Goal: Task Accomplishment & Management: Manage account settings

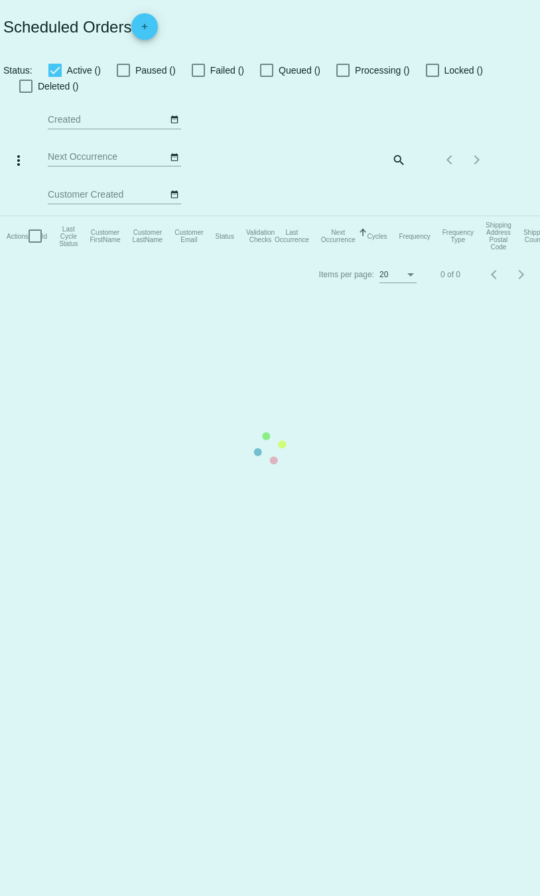
checkbox input "true"
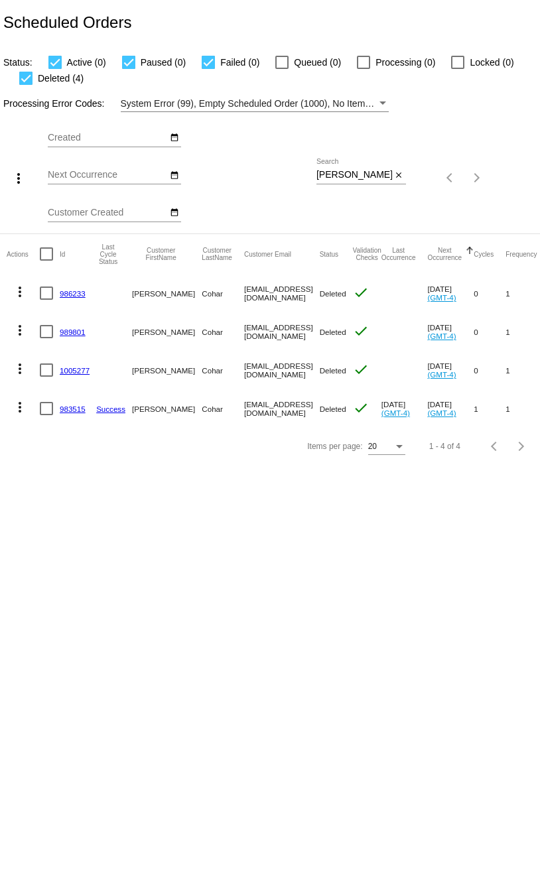
click at [408, 182] on div "Items per page: 20 1 - 4 of 4" at bounding box center [451, 177] width 90 height 37
click at [404, 178] on button "close" at bounding box center [399, 175] width 14 height 14
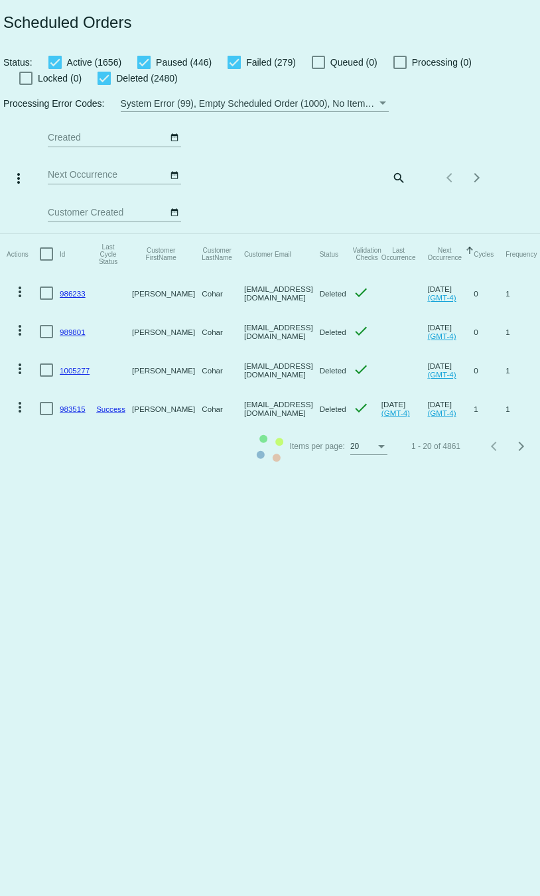
click at [398, 179] on app-dashboard-scheduled-orders "Scheduled Orders Status: Active (1656) Paused (446) Failed (279) Queued (0) Pro…" at bounding box center [270, 232] width 540 height 465
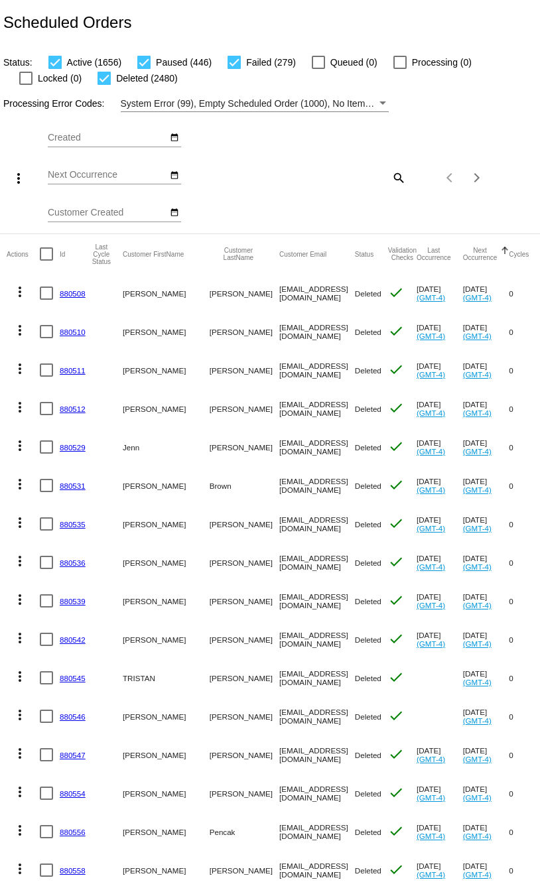
click at [398, 179] on mat-icon "search" at bounding box center [398, 177] width 16 height 21
click at [369, 176] on input "Search" at bounding box center [361, 175] width 90 height 11
paste input "[PERSON_NAME][EMAIL_ADDRESS][PERSON_NAME][DOMAIN_NAME]"
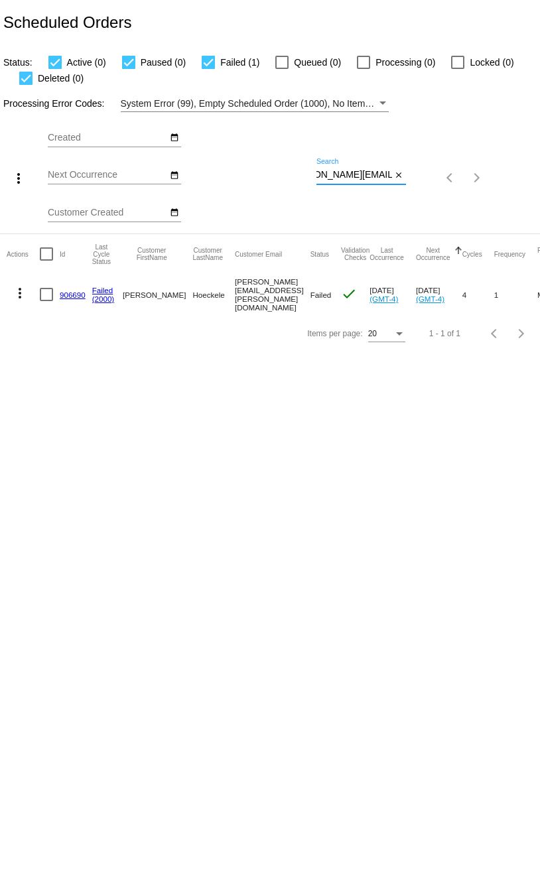
type input "[PERSON_NAME][EMAIL_ADDRESS][PERSON_NAME][DOMAIN_NAME]"
click at [103, 300] on link "(2000)" at bounding box center [103, 298] width 23 height 9
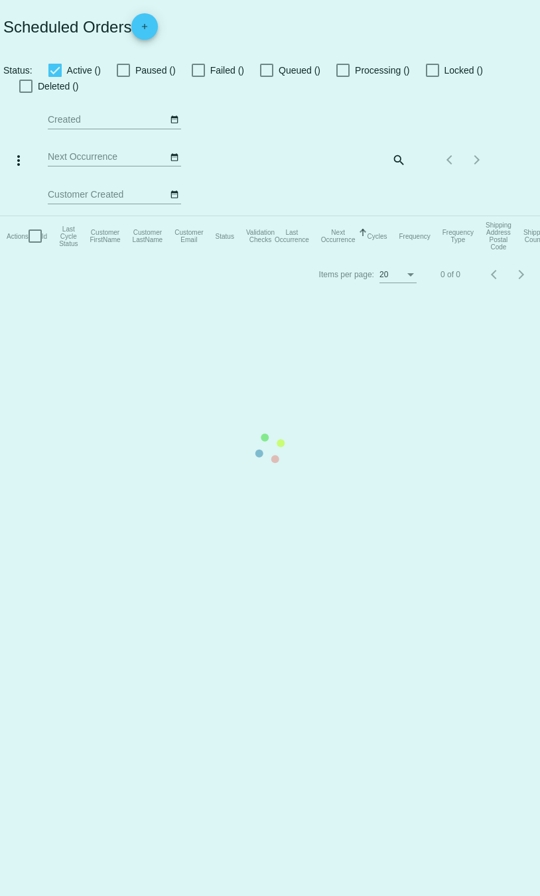
checkbox input "true"
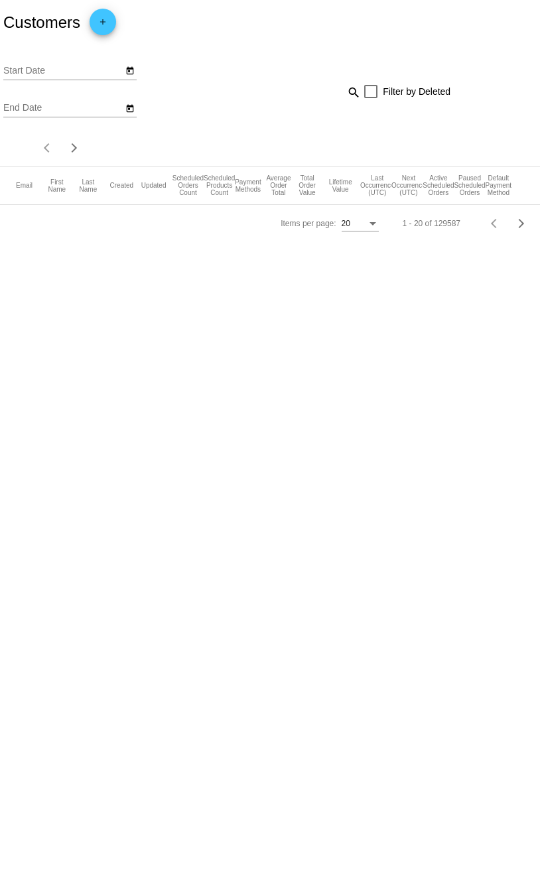
click at [351, 93] on mat-icon "search" at bounding box center [353, 92] width 16 height 21
click at [316, 92] on input "Search" at bounding box center [317, 89] width 90 height 11
paste input "[PERSON_NAME][EMAIL_ADDRESS][PERSON_NAME][DOMAIN_NAME]"
click at [341, 91] on input "bob.hoeckele@gmail.com" at bounding box center [310, 89] width 76 height 11
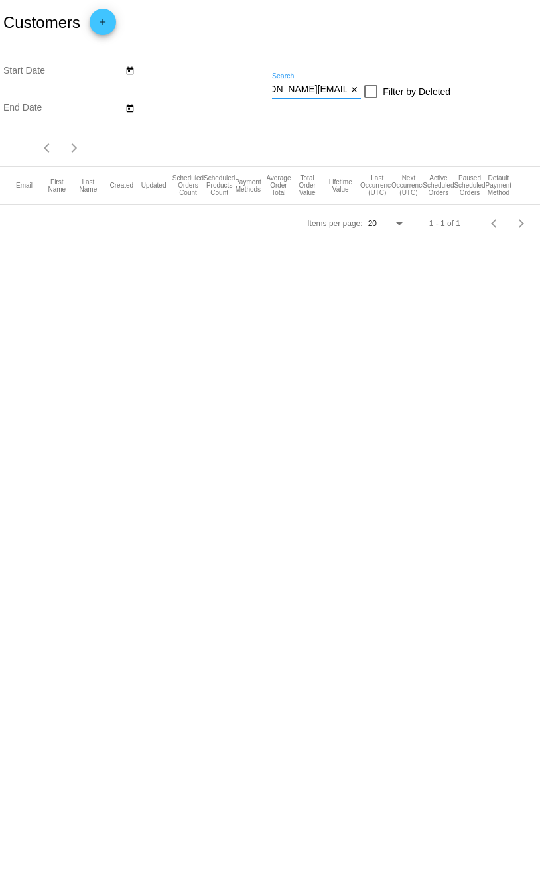
type input "bob.hoeckele@gmail.com"
click at [365, 93] on div at bounding box center [370, 91] width 13 height 13
click at [370, 98] on input "Filter by Deleted" at bounding box center [370, 98] width 1 height 1
click at [364, 93] on div at bounding box center [370, 91] width 13 height 13
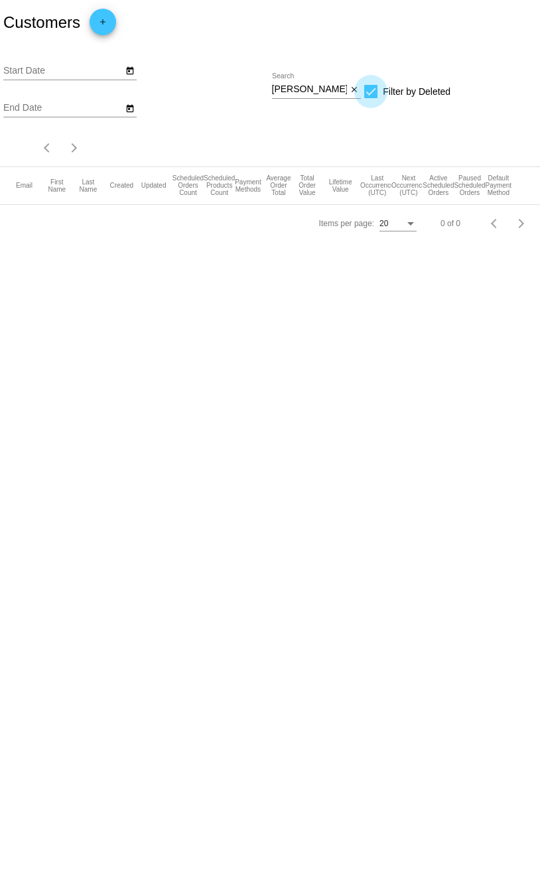
click at [370, 98] on input "Filter by Deleted" at bounding box center [370, 98] width 1 height 1
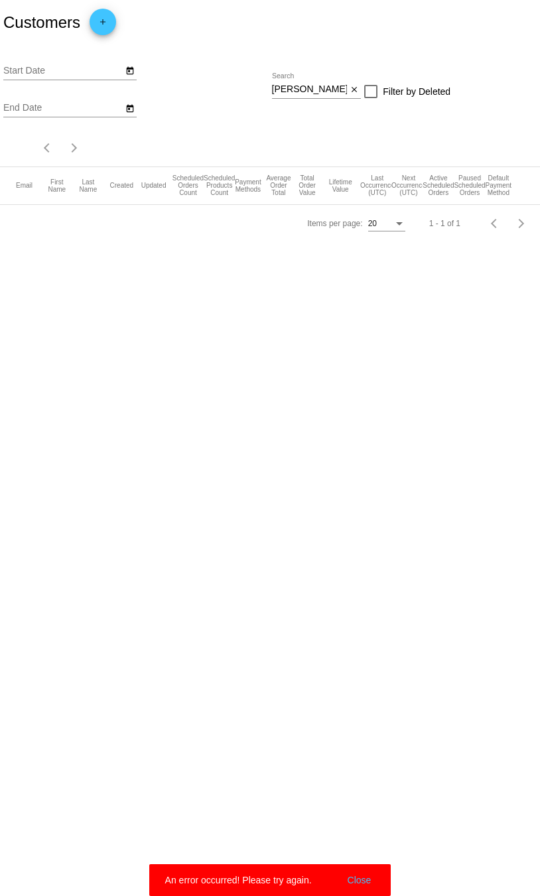
click at [362, 879] on button "Close" at bounding box center [359, 879] width 32 height 13
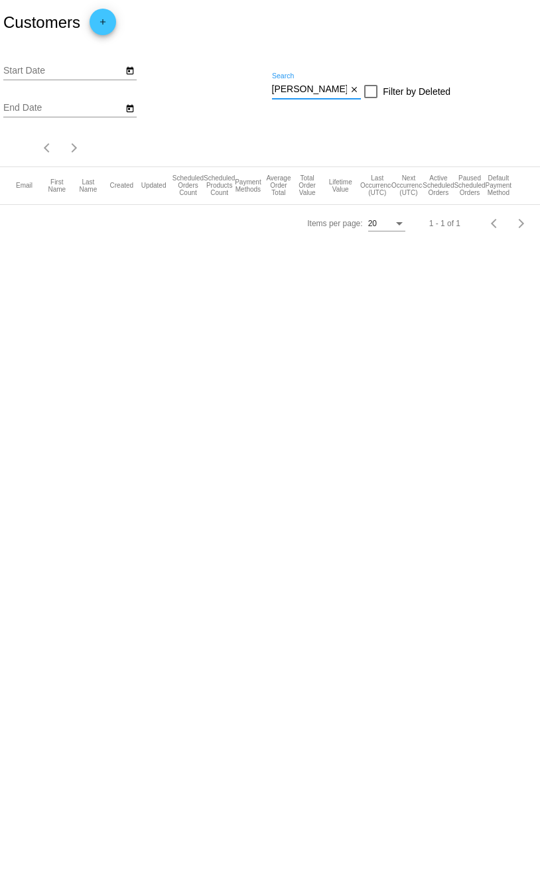
click at [328, 86] on input "[PERSON_NAME][EMAIL_ADDRESS][PERSON_NAME][DOMAIN_NAME]" at bounding box center [310, 89] width 76 height 11
click at [341, 90] on input "[PERSON_NAME][EMAIL_ADDRESS][PERSON_NAME][DOMAIN_NAME]" at bounding box center [310, 89] width 76 height 11
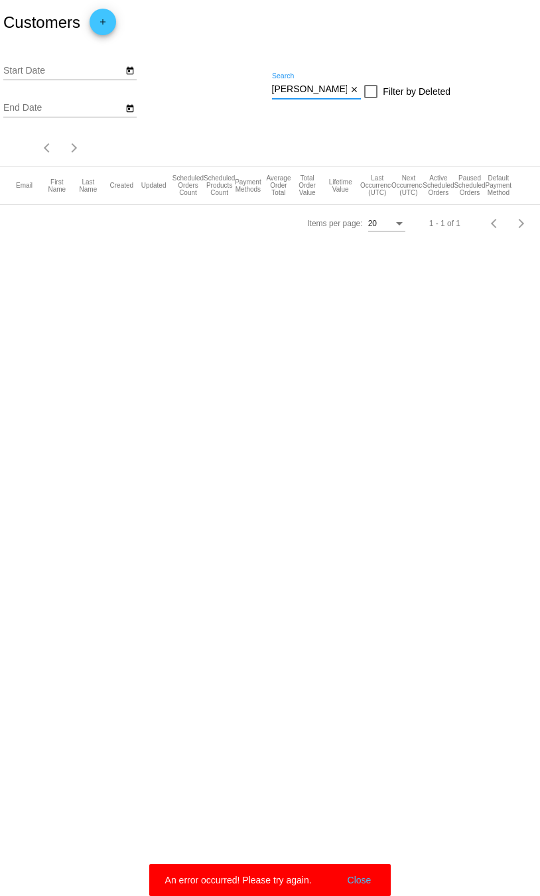
click at [395, 97] on span "Filter by Deleted" at bounding box center [417, 92] width 68 height 16
click at [371, 98] on input "Filter by Deleted" at bounding box center [370, 98] width 1 height 1
click at [375, 93] on div at bounding box center [370, 91] width 13 height 13
click at [371, 98] on input "Filter by Deleted" at bounding box center [370, 98] width 1 height 1
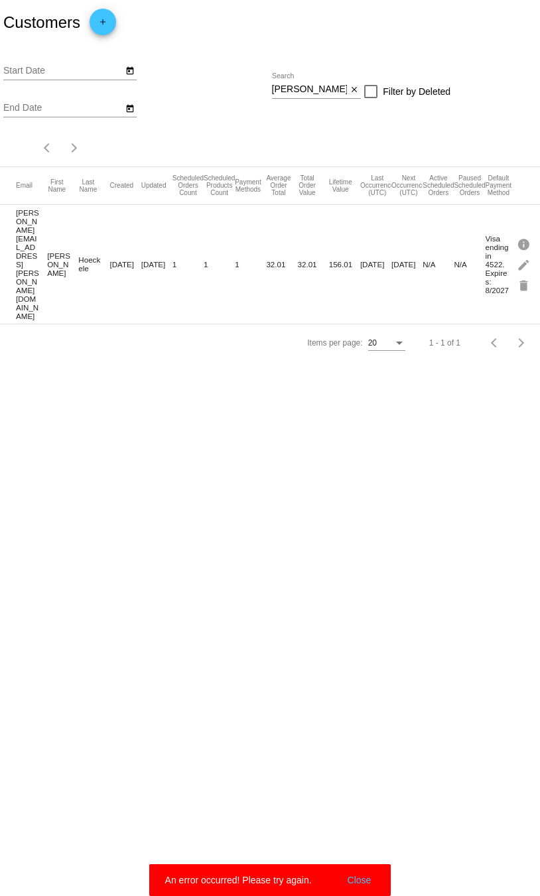
click at [371, 88] on div at bounding box center [370, 91] width 13 height 13
click at [371, 98] on input "Filter by Deleted" at bounding box center [370, 98] width 1 height 1
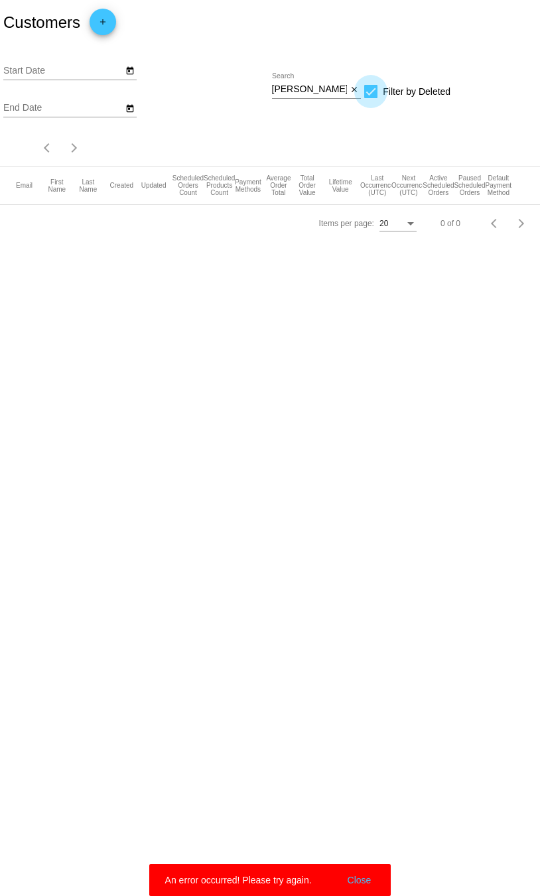
click at [372, 88] on div at bounding box center [370, 91] width 13 height 13
click at [371, 98] on input "Filter by Deleted" at bounding box center [370, 98] width 1 height 1
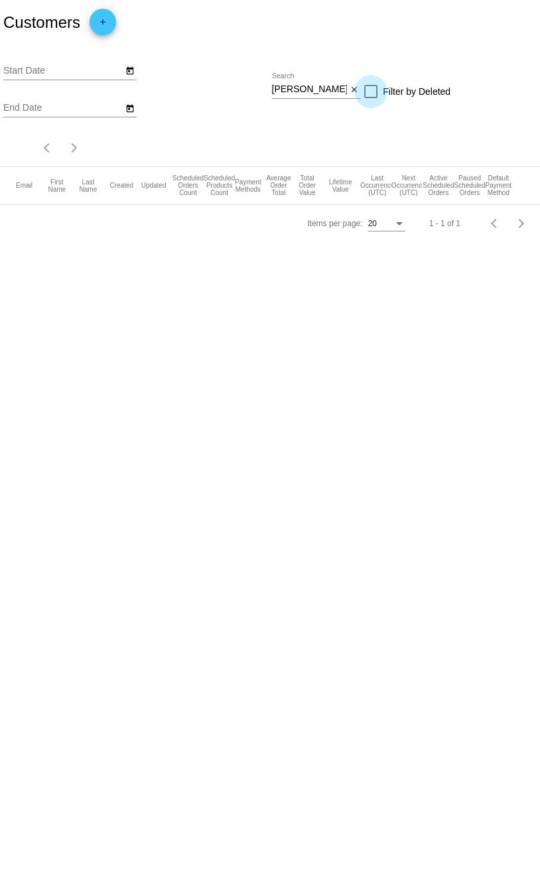
click at [375, 93] on div at bounding box center [370, 91] width 13 height 13
click at [371, 98] on input "Filter by Deleted" at bounding box center [370, 98] width 1 height 1
click at [372, 83] on div "Start Date End Date bob.hoeckele@gmail.com Search close Filter by Deleted Items…" at bounding box center [270, 105] width 540 height 121
click at [372, 92] on div at bounding box center [370, 91] width 13 height 13
click at [371, 98] on input "Filter by Deleted" at bounding box center [370, 98] width 1 height 1
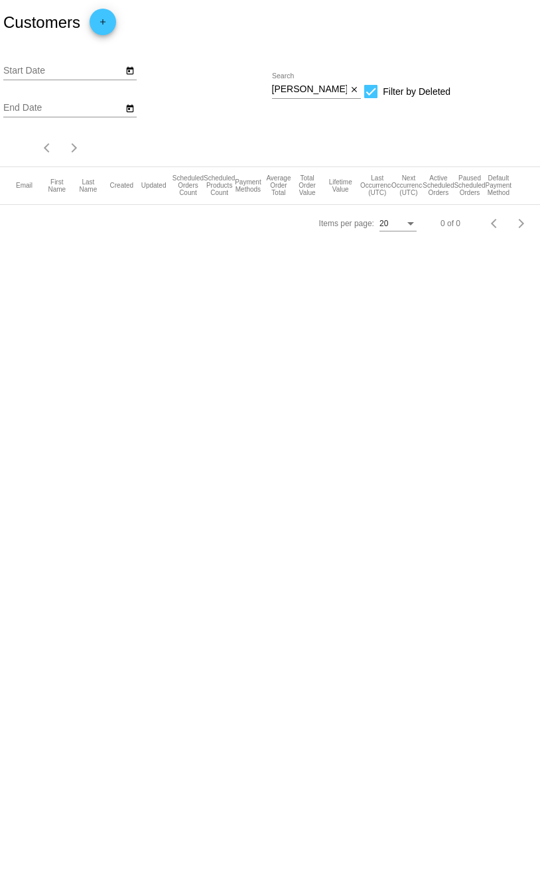
checkbox input "false"
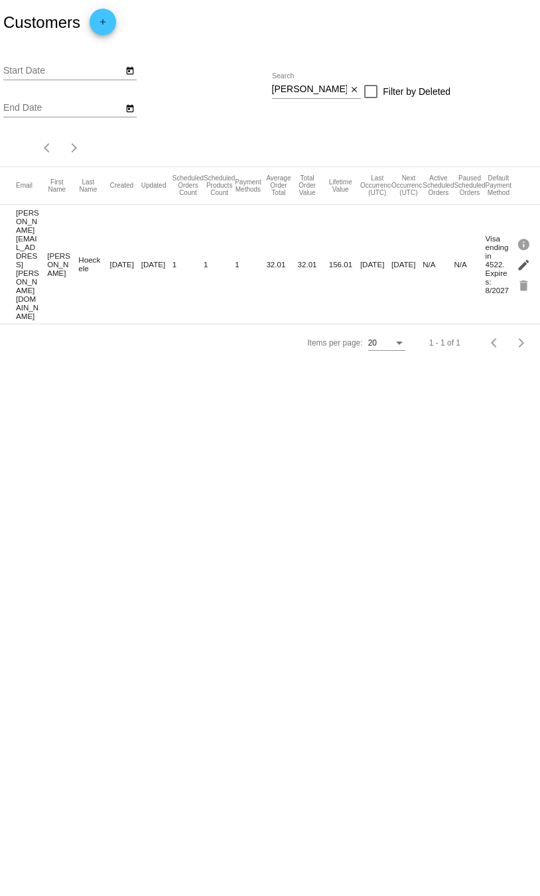
click at [520, 254] on mat-icon "edit" at bounding box center [524, 264] width 16 height 21
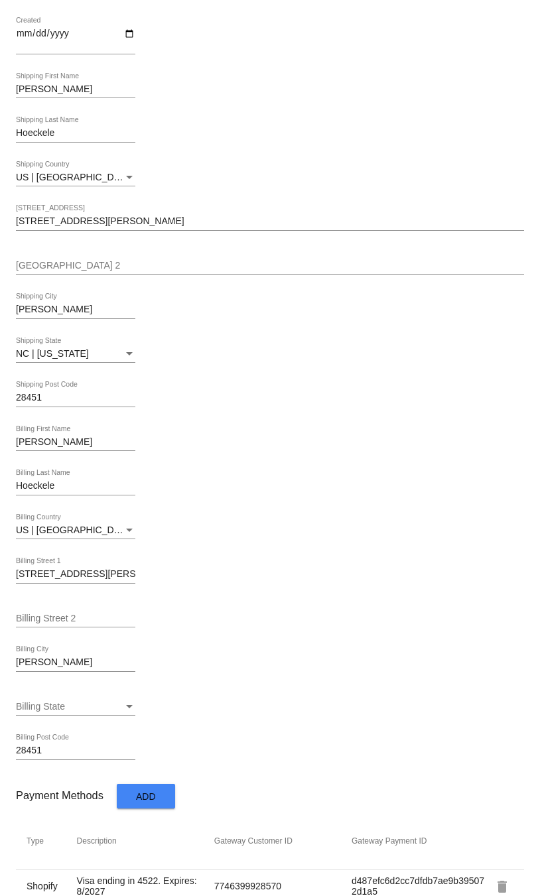
scroll to position [322, 0]
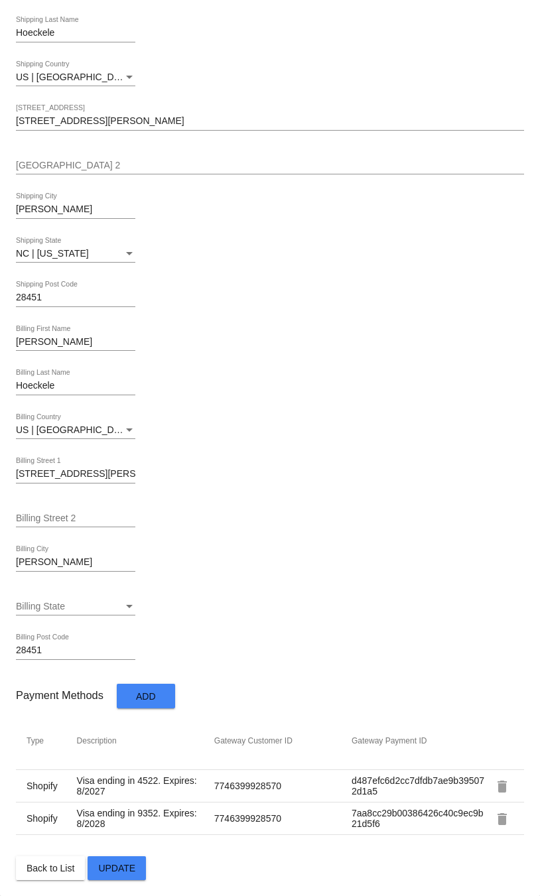
click at [505, 788] on mat-icon "delete" at bounding box center [502, 786] width 16 height 16
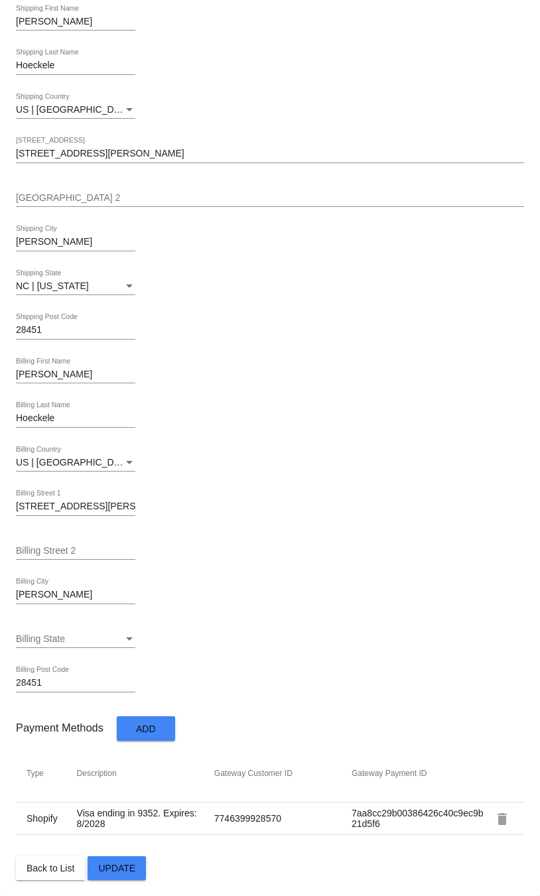
click at [111, 873] on button "Update" at bounding box center [117, 868] width 58 height 24
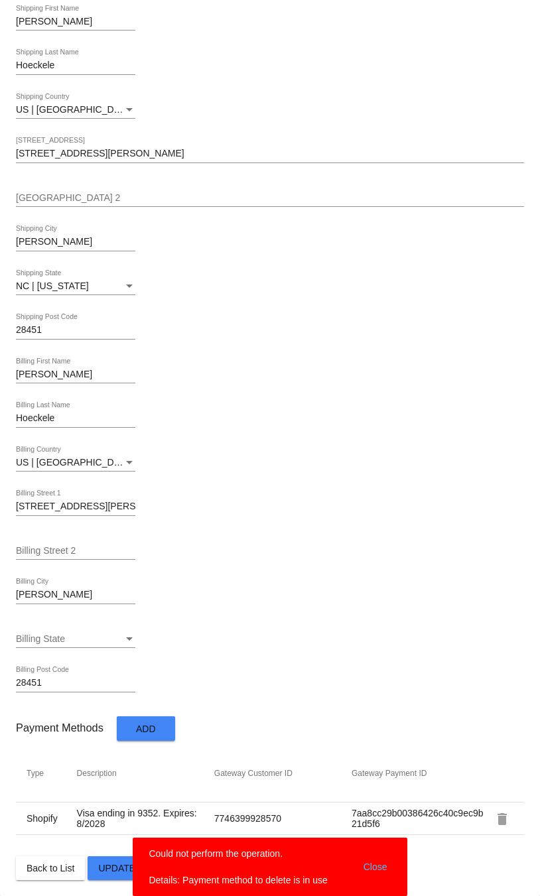
click at [376, 864] on button "Close" at bounding box center [375, 867] width 32 height 40
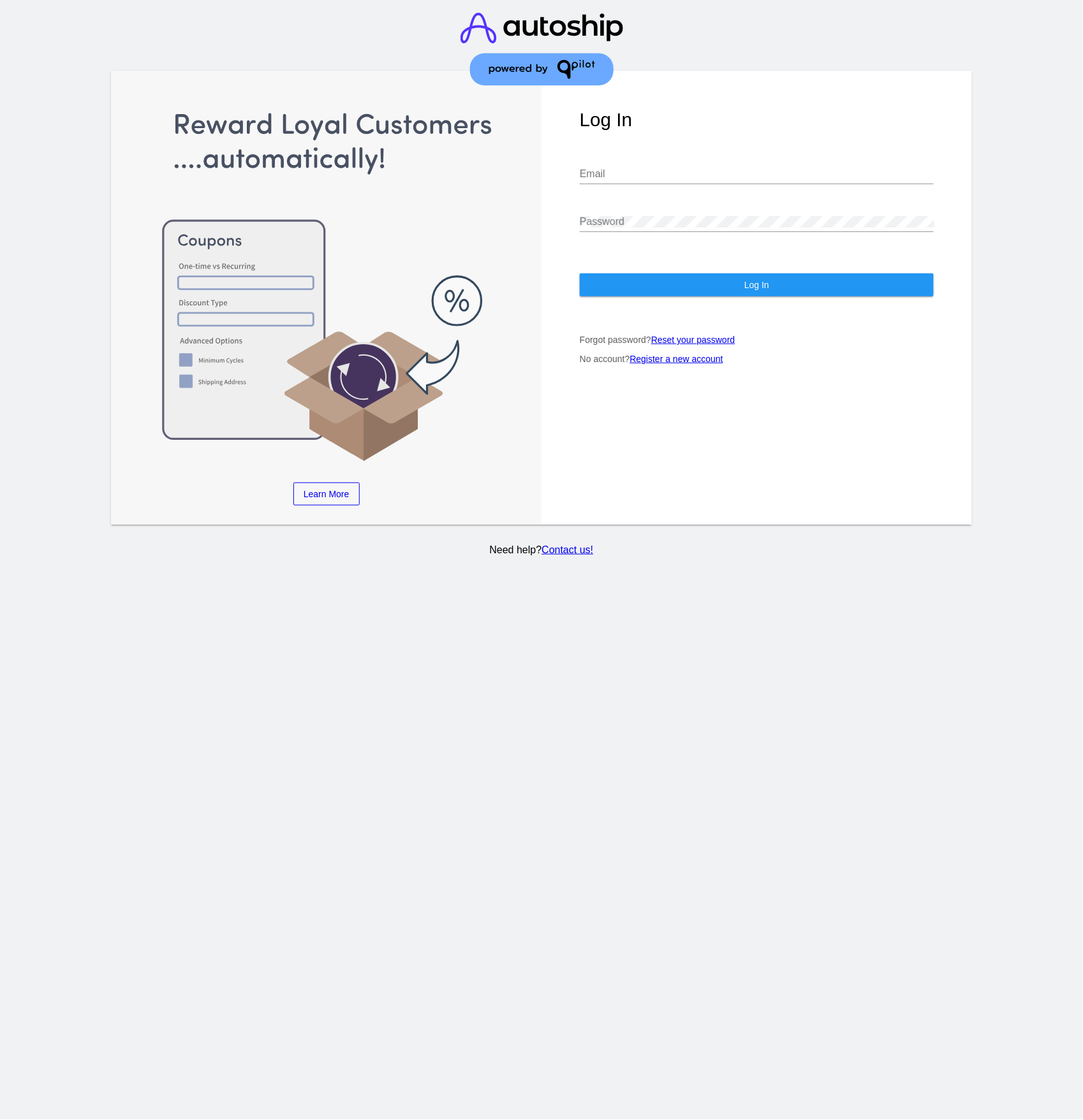
type input "[PERSON_NAME][EMAIL_ADDRESS][PERSON_NAME][DOMAIN_NAME]"
click at [766, 294] on button "Log In" at bounding box center [757, 285] width 354 height 23
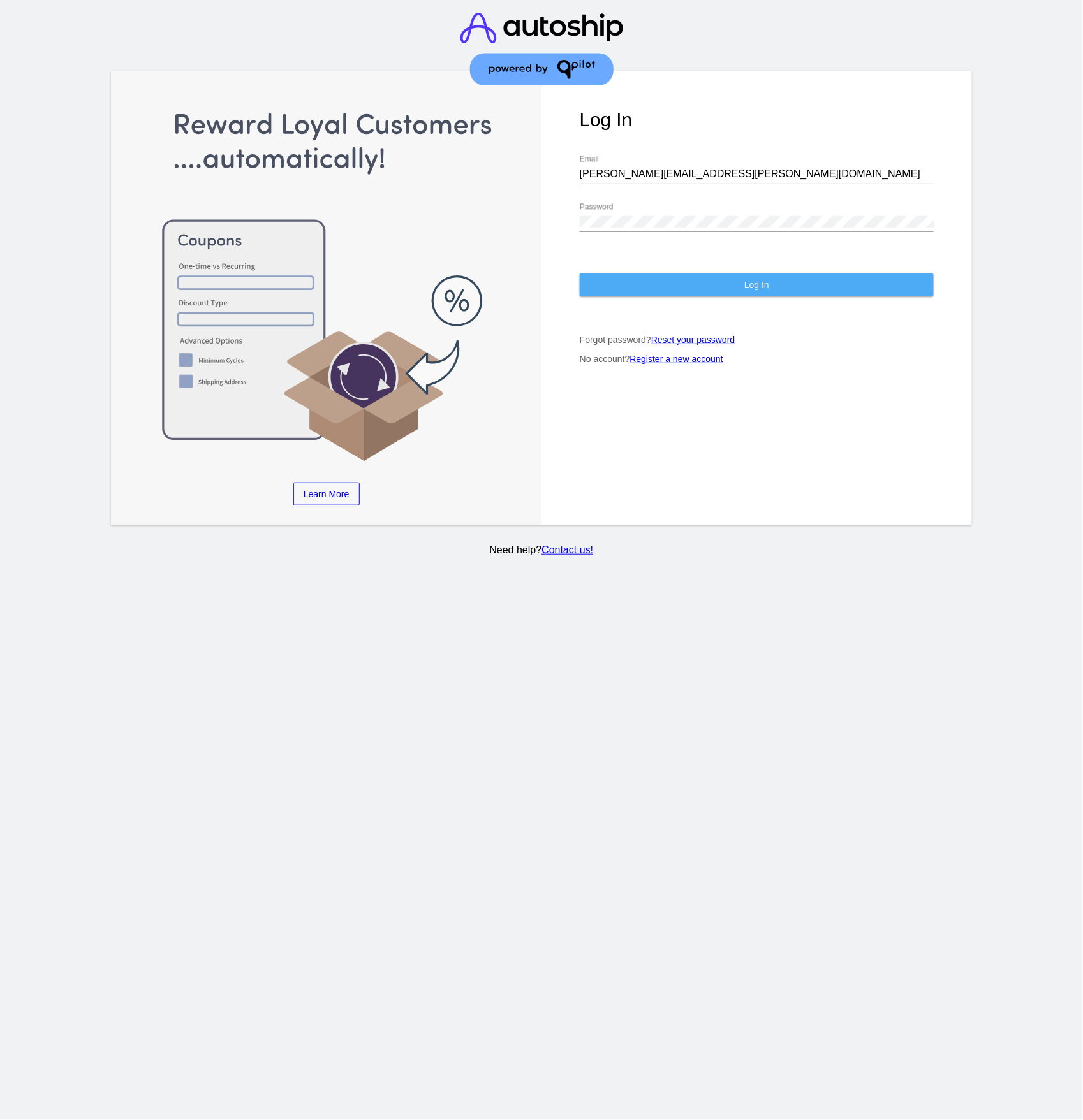
click at [768, 294] on button "Log In" at bounding box center [757, 285] width 354 height 23
click at [763, 272] on div "Log In [PERSON_NAME][EMAIL_ADDRESS][PERSON_NAME][DOMAIN_NAME] Email Password Lo…" at bounding box center [757, 298] width 431 height 454
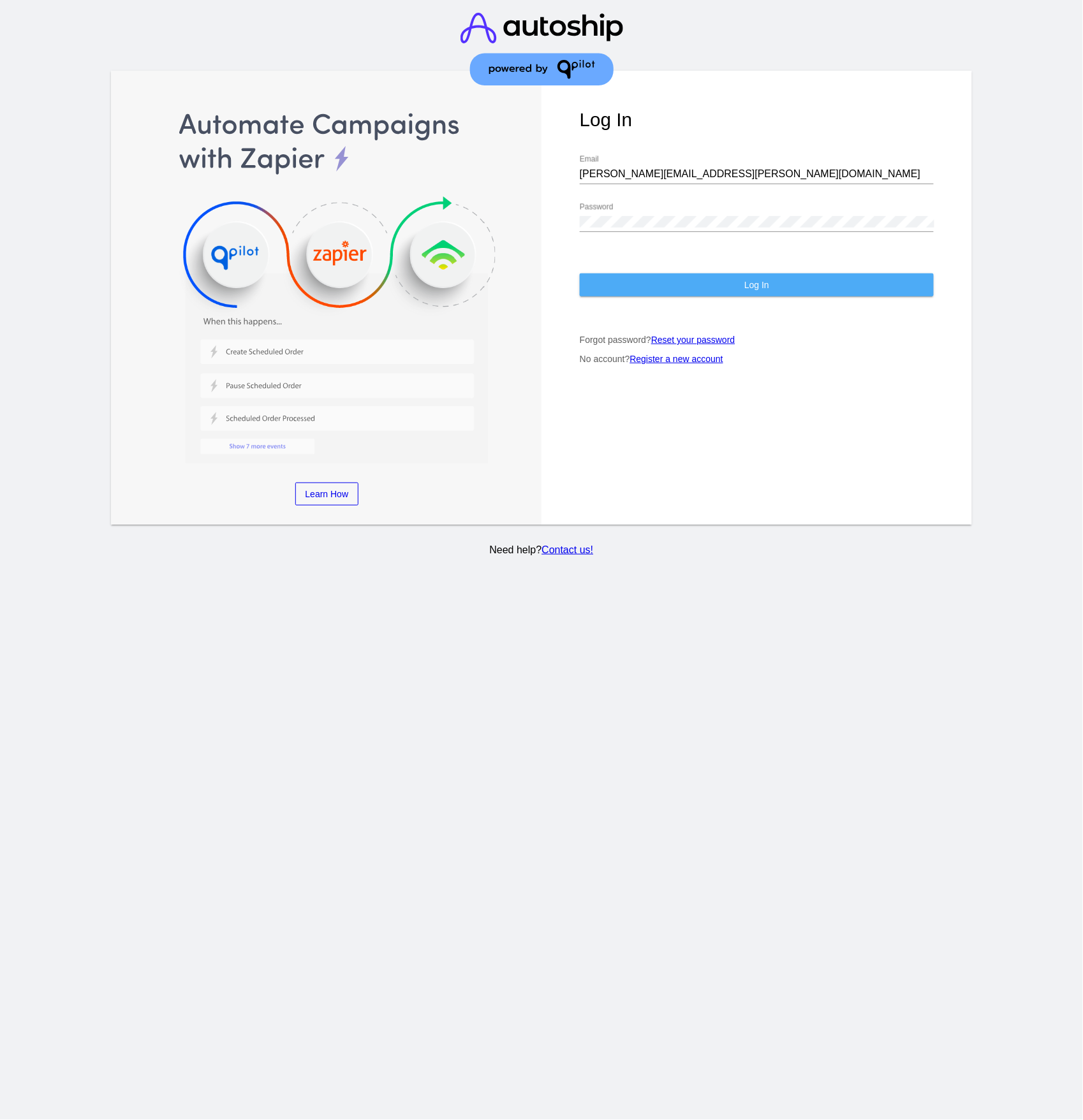
click at [752, 281] on span "Log In" at bounding box center [757, 285] width 25 height 11
